Goal: Information Seeking & Learning: Learn about a topic

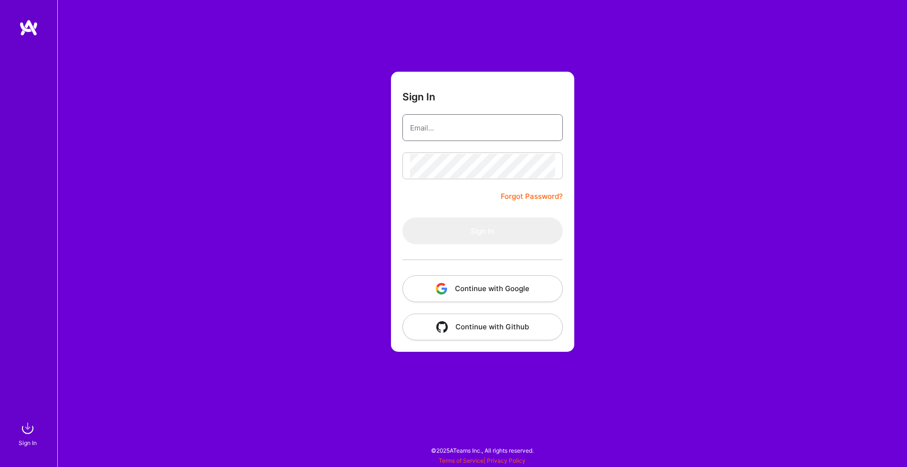
type input "p.nicolaou.13@gmail.com"
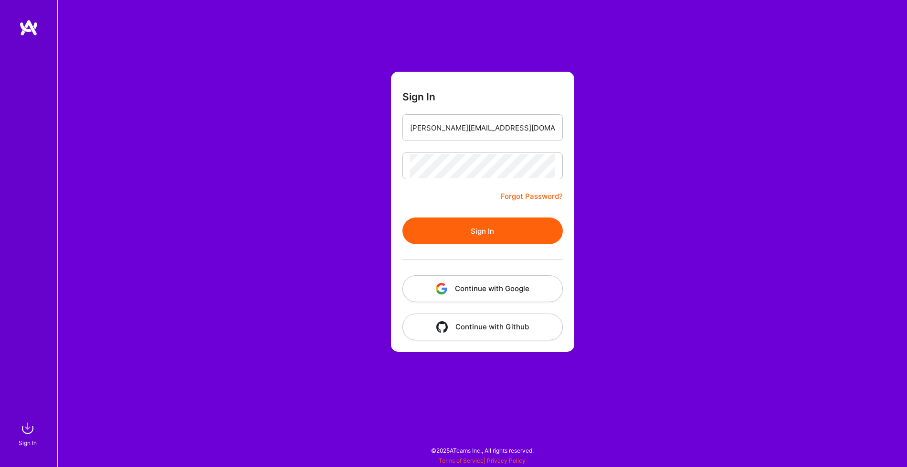
click at [470, 239] on button "Sign In" at bounding box center [483, 230] width 160 height 27
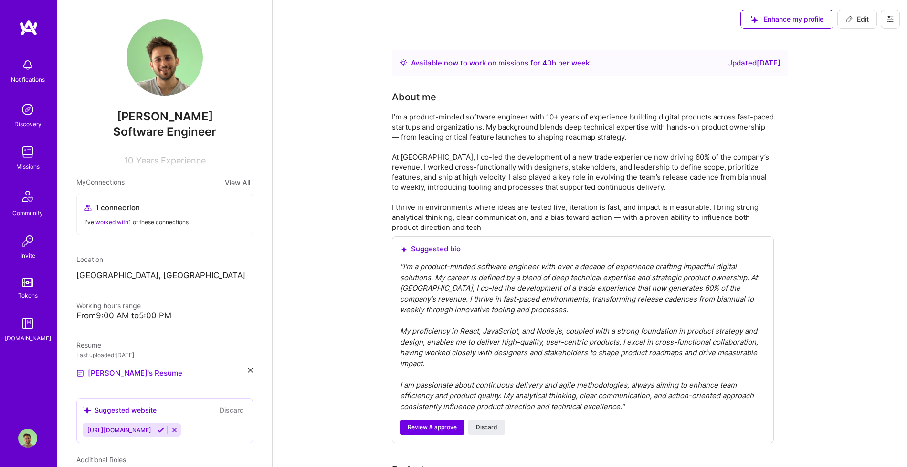
click at [32, 158] on img at bounding box center [27, 151] width 19 height 19
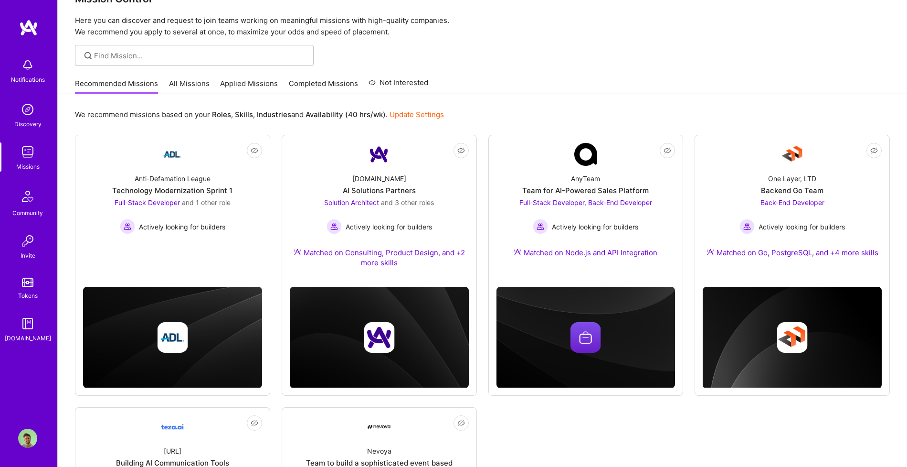
scroll to position [21, 0]
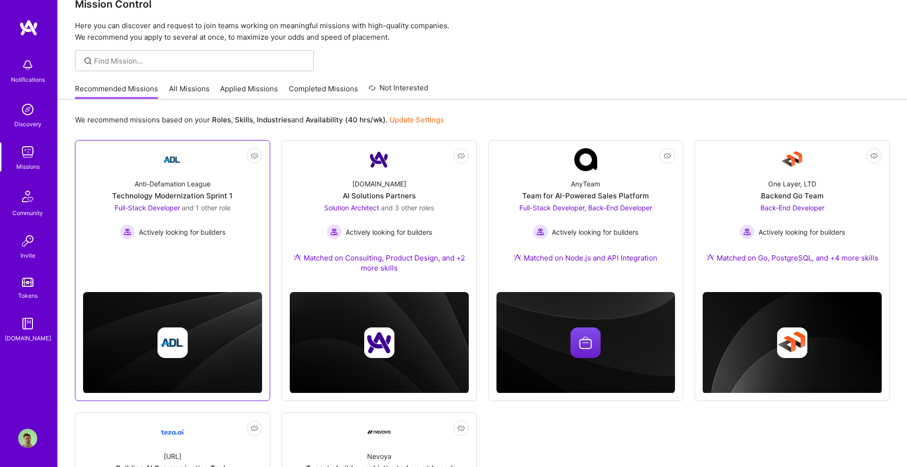
click at [241, 229] on div "Anti-Defamation League Technology Modernization Sprint 1 Full-Stack Developer a…" at bounding box center [172, 205] width 179 height 68
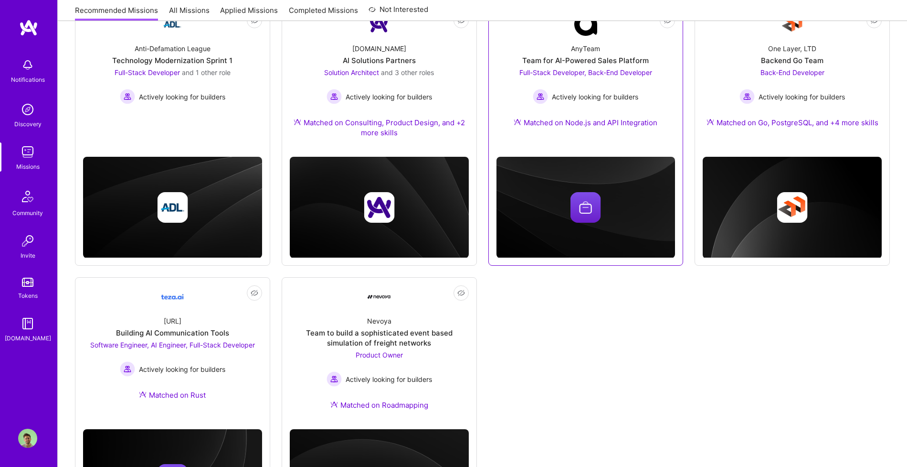
scroll to position [211, 0]
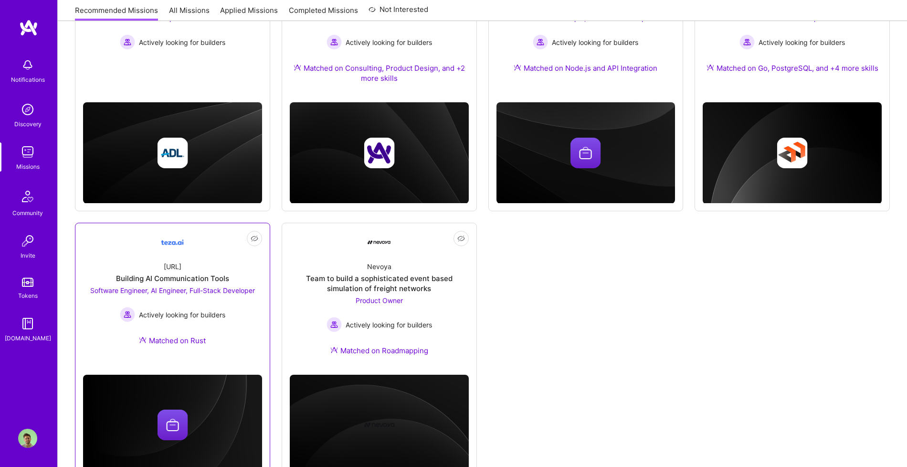
click at [253, 300] on div "Software Engineer, AI Engineer, Full-Stack Developer Actively looking for build…" at bounding box center [172, 303] width 165 height 37
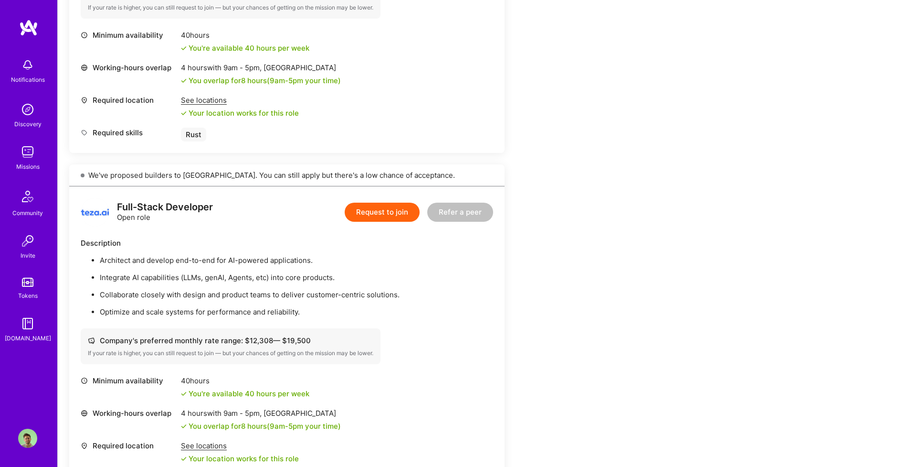
scroll to position [475, 0]
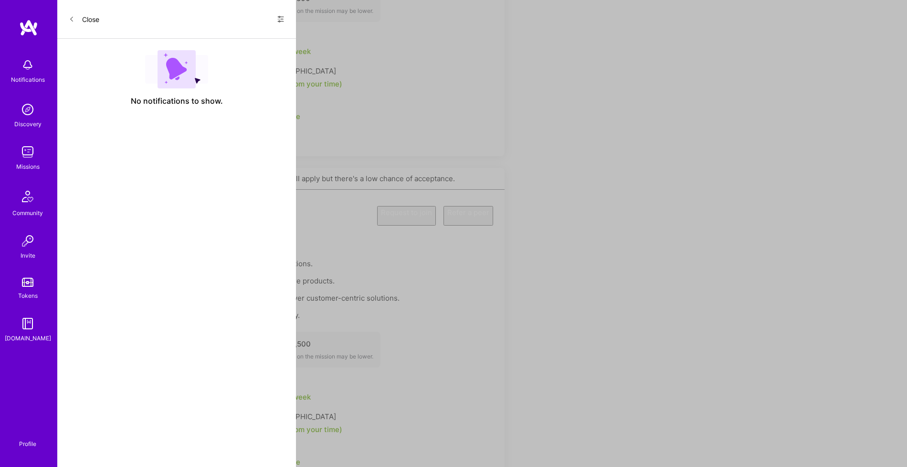
scroll to position [211, 0]
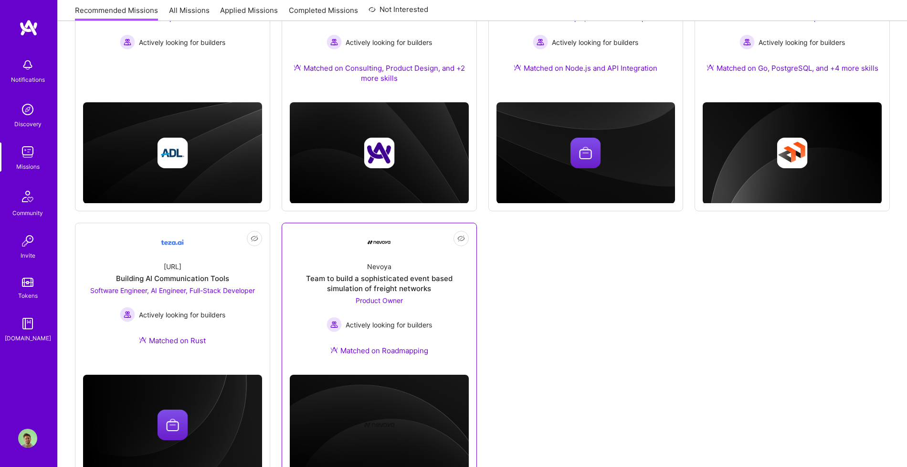
click at [439, 297] on div "Nevoya Team to build a sophisticated event based simulation of freight networks…" at bounding box center [379, 310] width 179 height 113
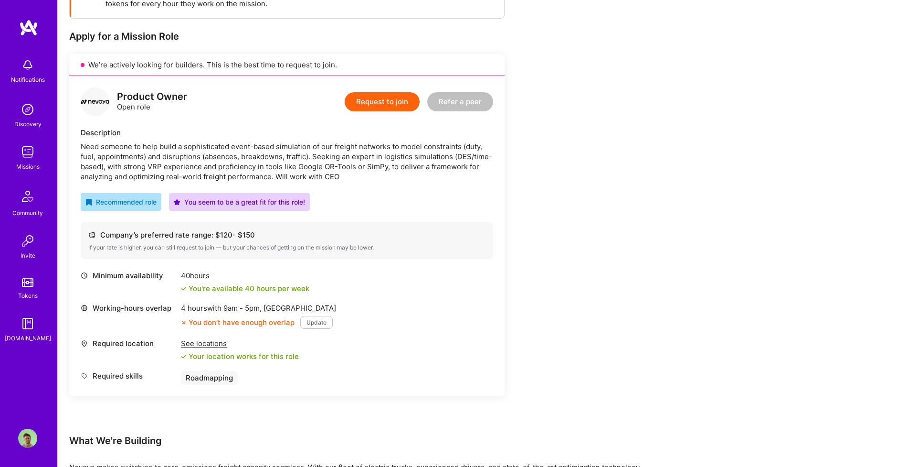
scroll to position [170, 0]
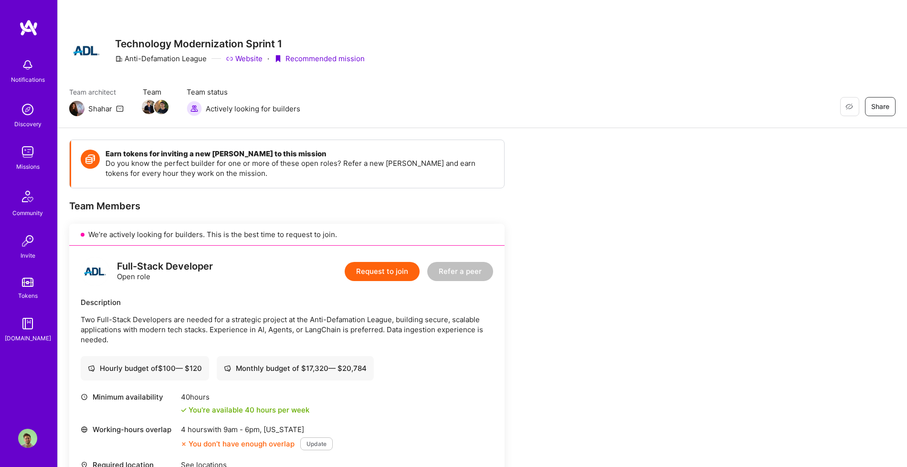
drag, startPoint x: 392, startPoint y: 270, endPoint x: 282, endPoint y: 287, distance: 111.6
click at [283, 287] on div "Full-Stack Developer Open role Request to join Refer a peer Description Two Ful…" at bounding box center [287, 399] width 436 height 308
